Goal: Check status: Check status

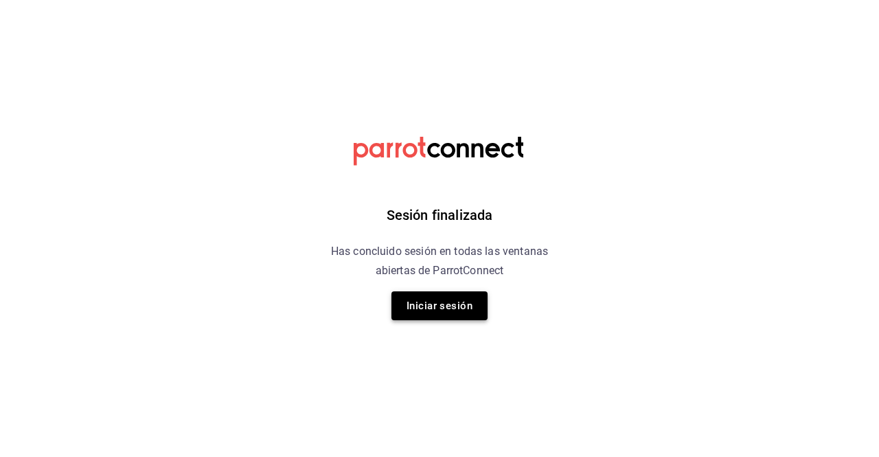
click at [431, 297] on button "Iniciar sesión" at bounding box center [440, 305] width 96 height 29
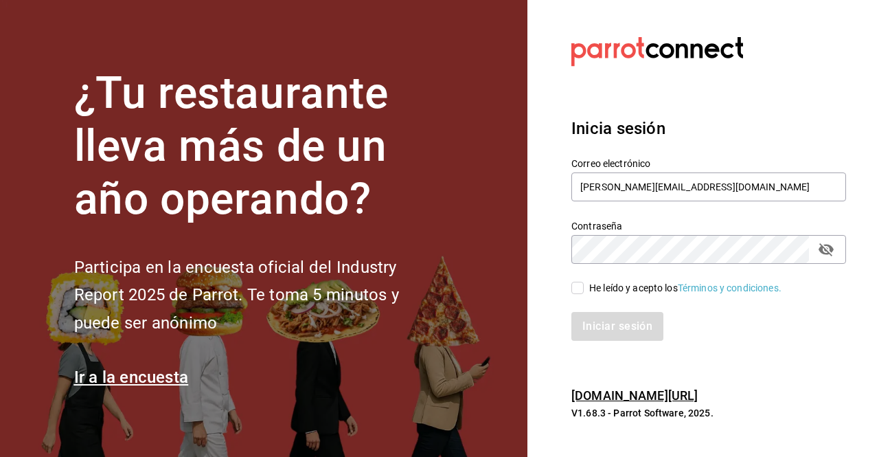
click at [577, 288] on input "He leído y acepto los Términos y condiciones." at bounding box center [578, 288] width 12 height 12
checkbox input "true"
click at [615, 329] on button "Iniciar sesión" at bounding box center [618, 326] width 93 height 29
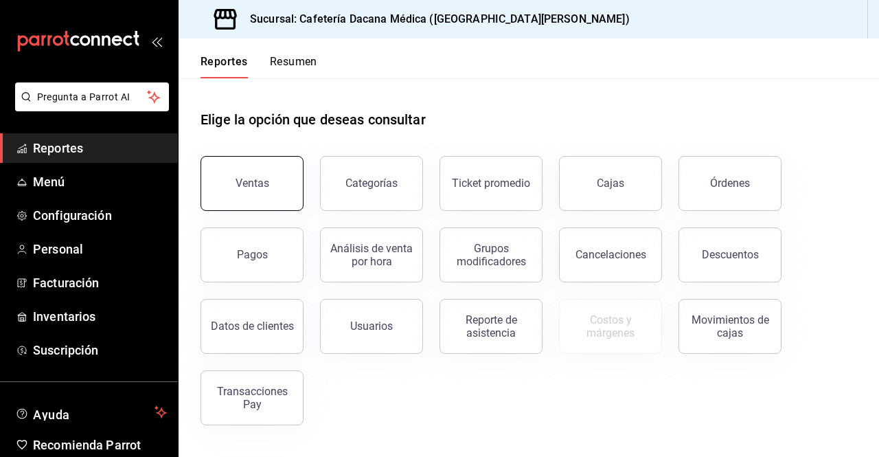
click at [254, 189] on div "Ventas" at bounding box center [253, 183] width 34 height 13
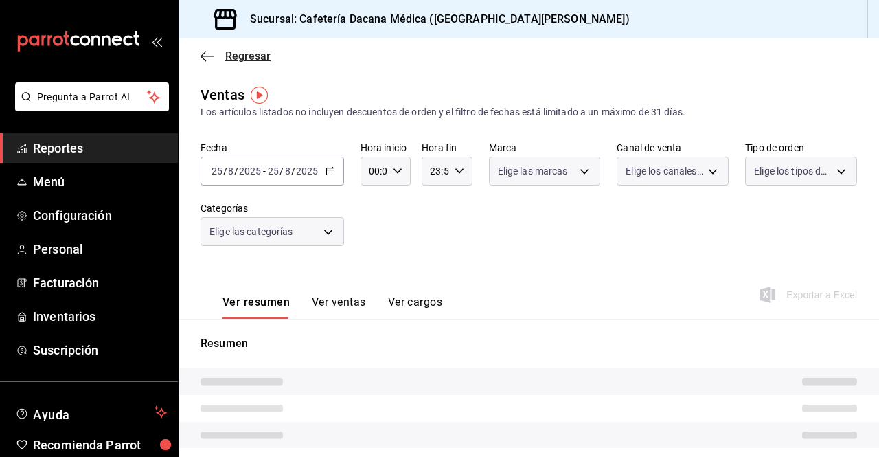
click at [240, 56] on span "Regresar" at bounding box center [247, 55] width 45 height 13
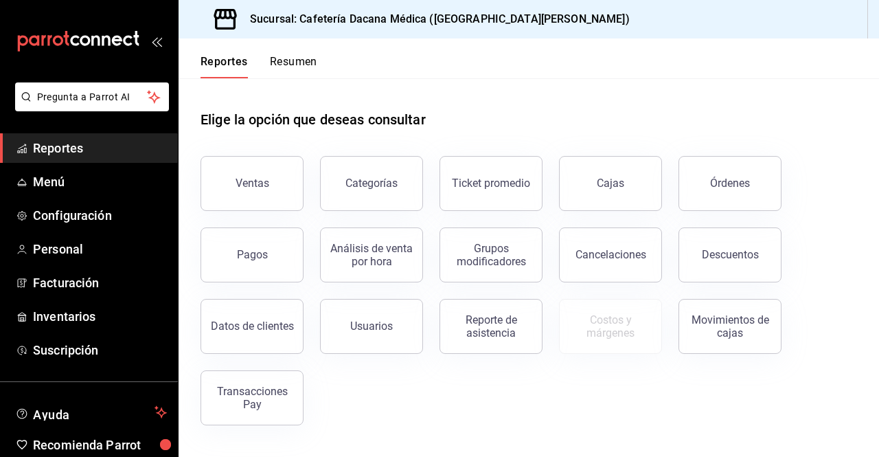
click at [311, 56] on button "Resumen" at bounding box center [293, 66] width 47 height 23
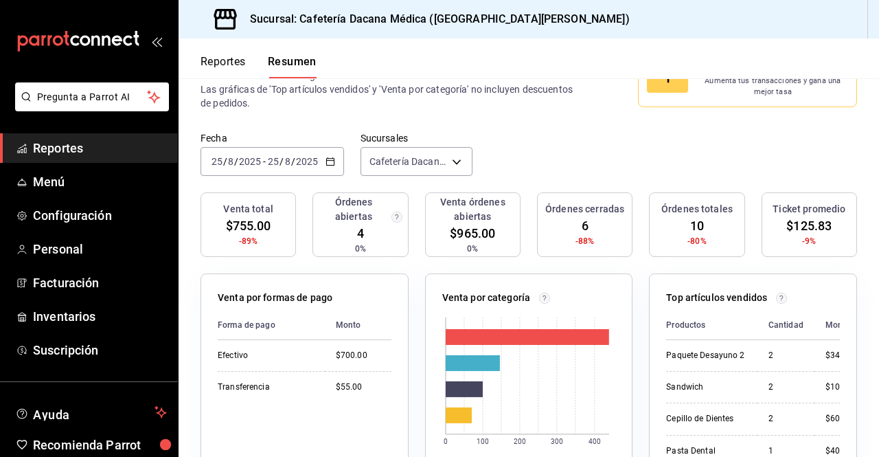
scroll to position [69, 0]
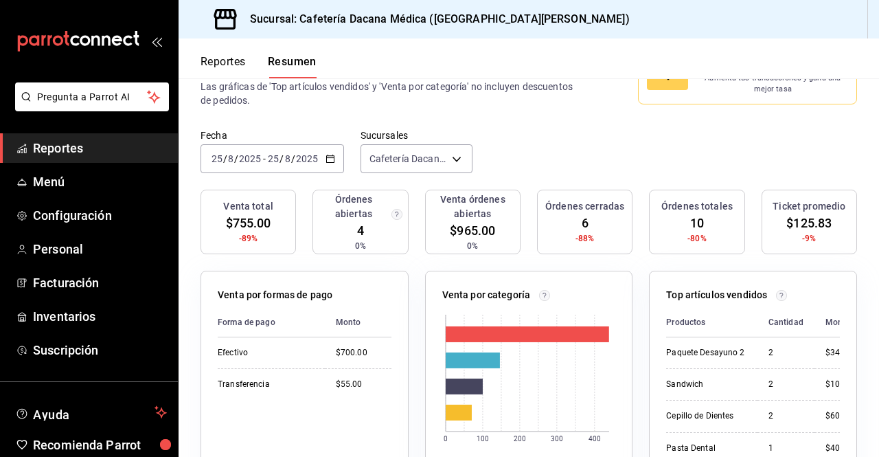
click at [331, 157] on icon "button" at bounding box center [331, 159] width 10 height 10
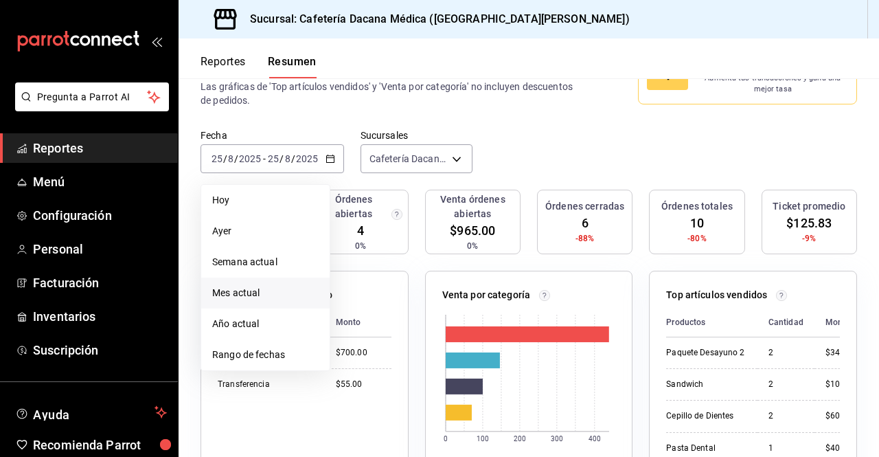
click at [270, 298] on span "Mes actual" at bounding box center [265, 293] width 106 height 14
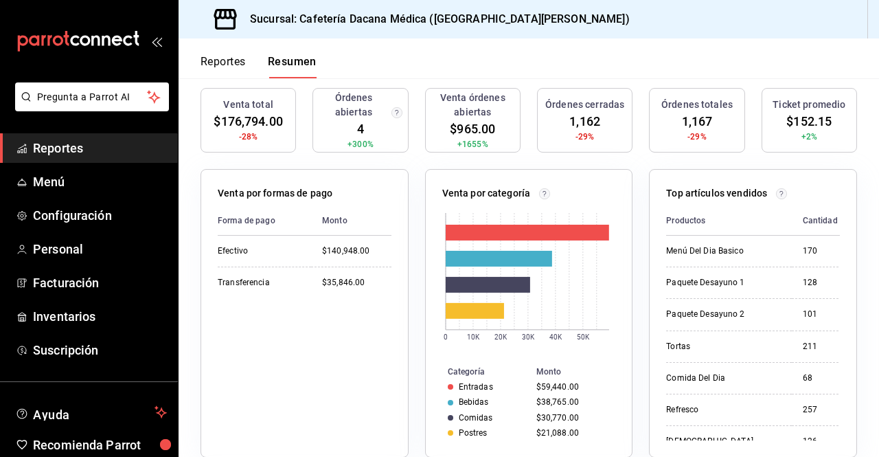
scroll to position [171, 0]
click at [261, 128] on span "$176,794.00" at bounding box center [248, 120] width 69 height 19
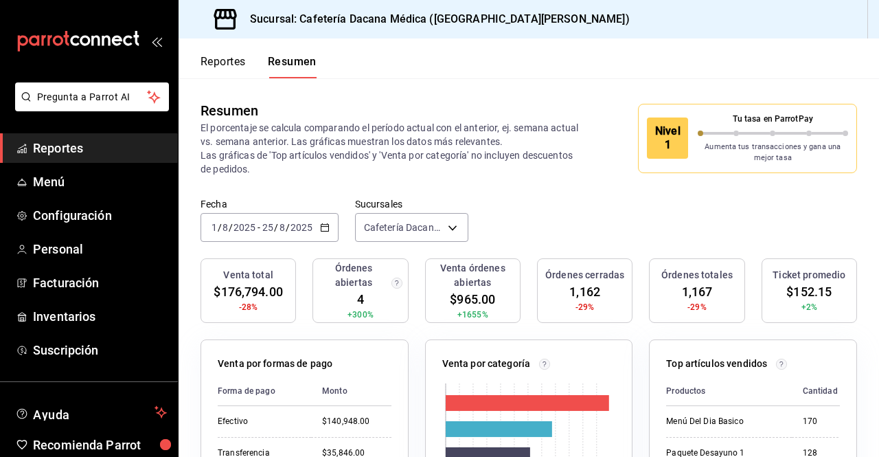
click at [271, 295] on span "$176,794.00" at bounding box center [248, 291] width 69 height 19
click at [227, 68] on button "Reportes" at bounding box center [223, 66] width 45 height 23
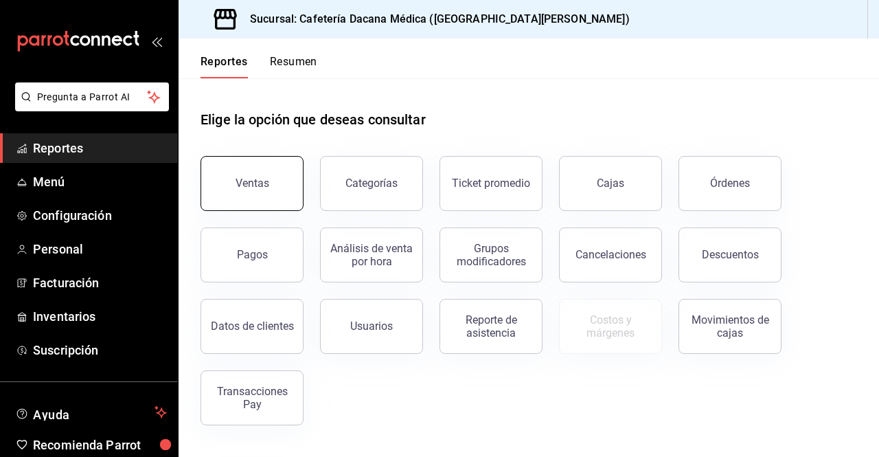
click at [246, 197] on button "Ventas" at bounding box center [252, 183] width 103 height 55
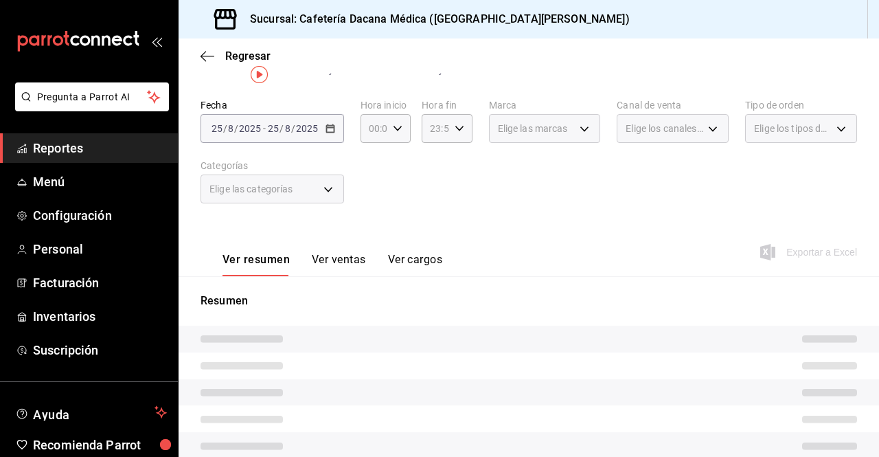
scroll to position [44, 0]
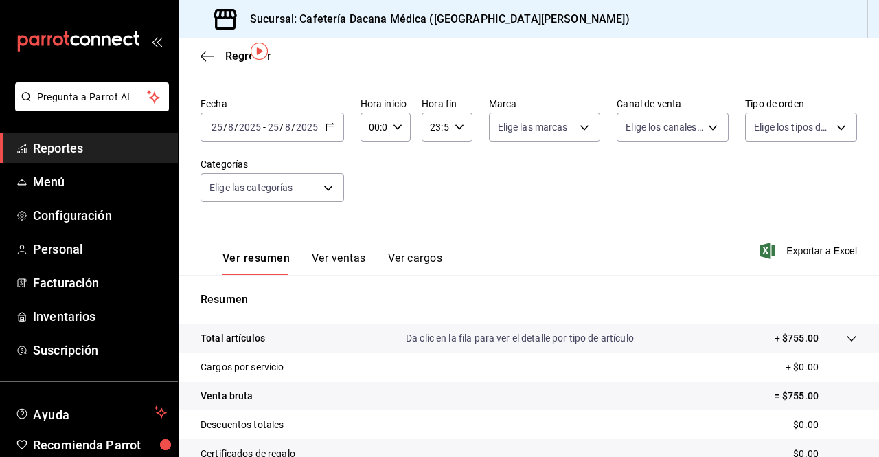
click at [328, 128] on icon "button" at bounding box center [331, 127] width 10 height 10
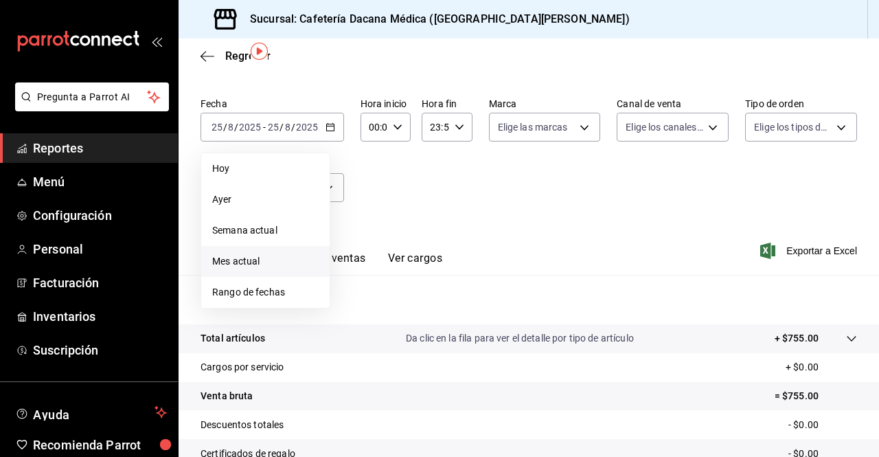
click at [274, 265] on span "Mes actual" at bounding box center [265, 261] width 106 height 14
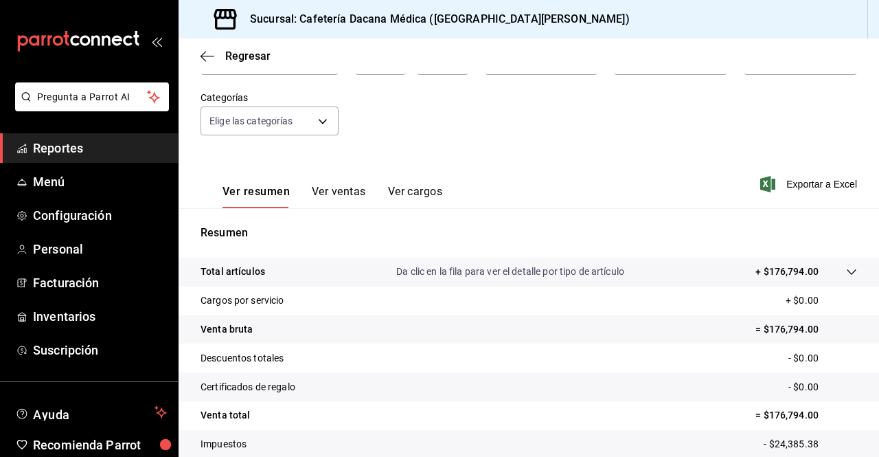
scroll to position [201, 0]
